Goal: Transaction & Acquisition: Purchase product/service

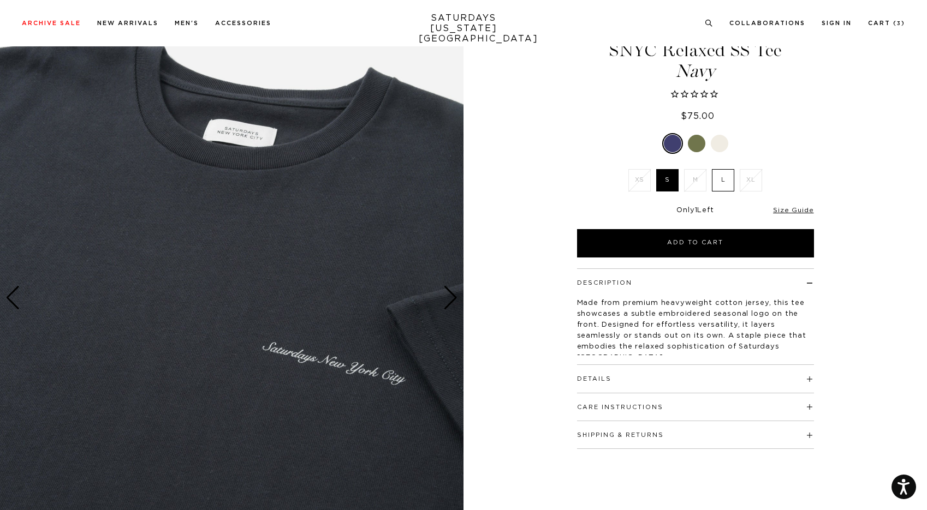
scroll to position [49, 0]
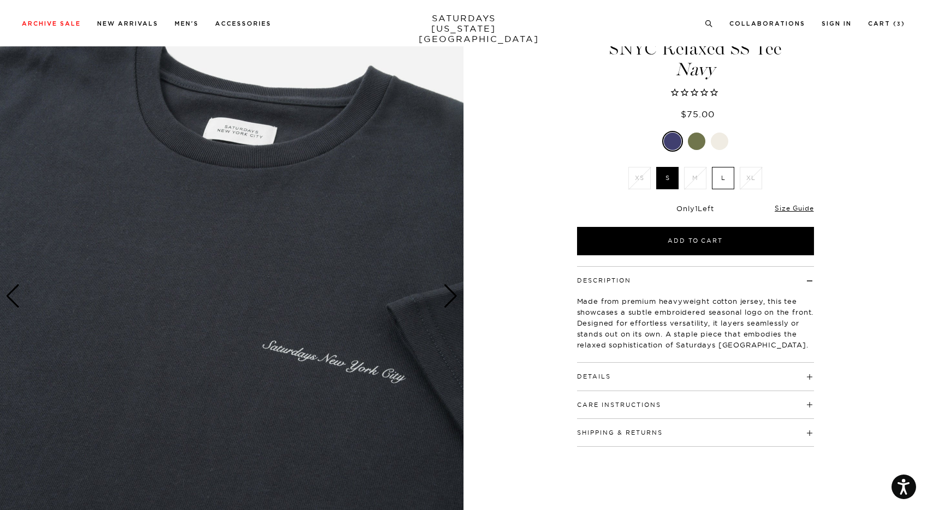
click at [444, 301] on div "Next slide" at bounding box center [450, 296] width 15 height 24
click at [454, 295] on div "Next slide" at bounding box center [450, 296] width 15 height 24
click at [448, 295] on div "Next slide" at bounding box center [450, 296] width 15 height 24
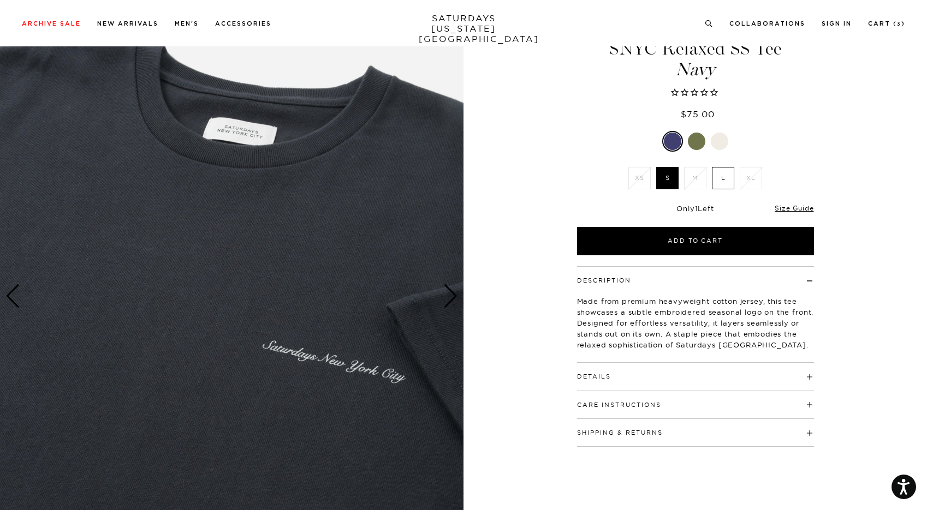
click at [448, 295] on div "Next slide" at bounding box center [450, 296] width 15 height 24
